Goal: Transaction & Acquisition: Purchase product/service

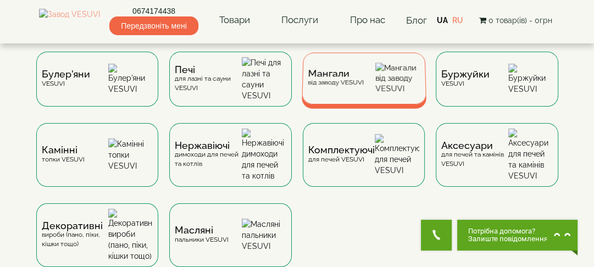
click at [376, 75] on img at bounding box center [397, 78] width 45 height 31
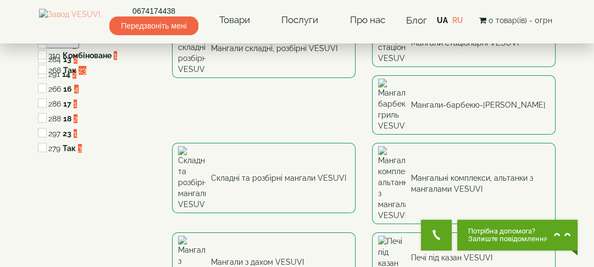
scroll to position [132, 0]
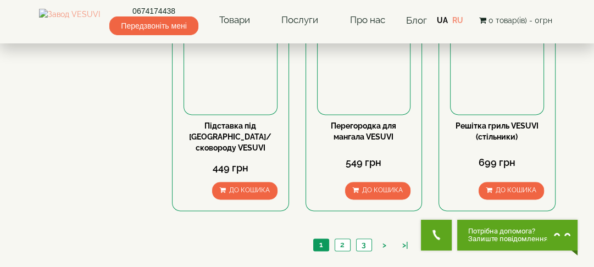
scroll to position [1230, 0]
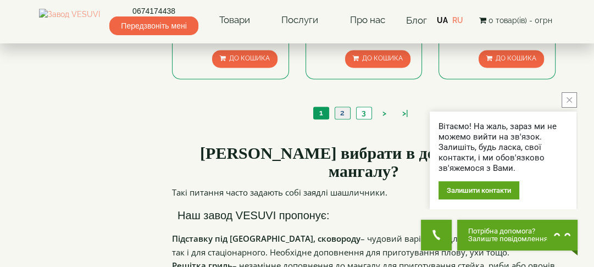
click at [344, 107] on link "2" at bounding box center [341, 113] width 15 height 12
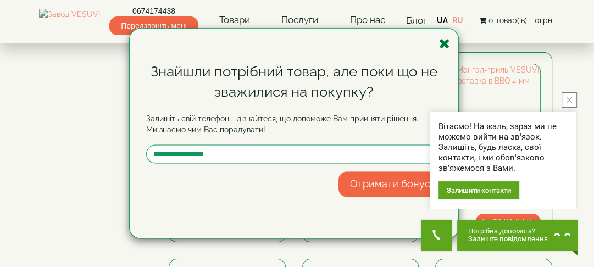
click at [446, 46] on icon "button" at bounding box center [444, 44] width 11 height 14
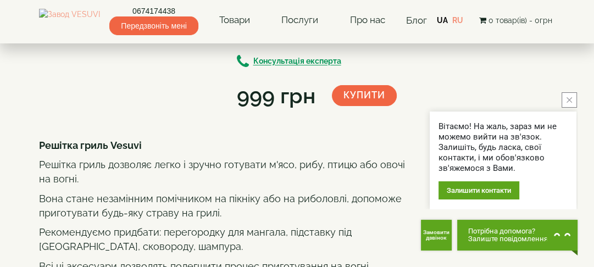
scroll to position [176, 0]
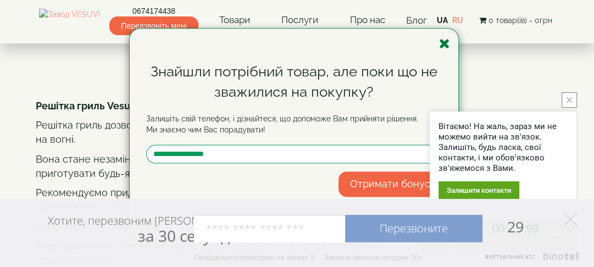
click at [443, 42] on icon "button" at bounding box center [444, 44] width 11 height 14
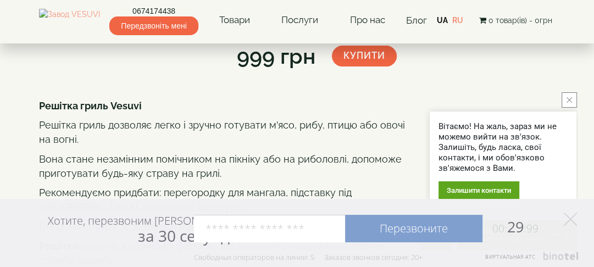
click at [567, 100] on icon "close button" at bounding box center [568, 99] width 5 height 5
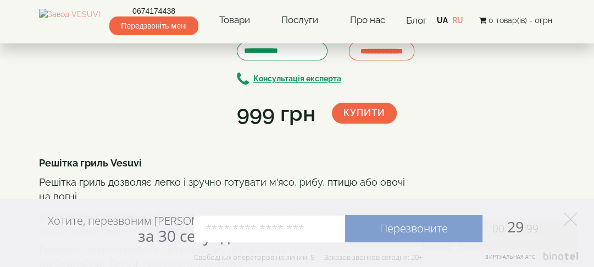
scroll to position [44, 0]
